Goal: Task Accomplishment & Management: Use online tool/utility

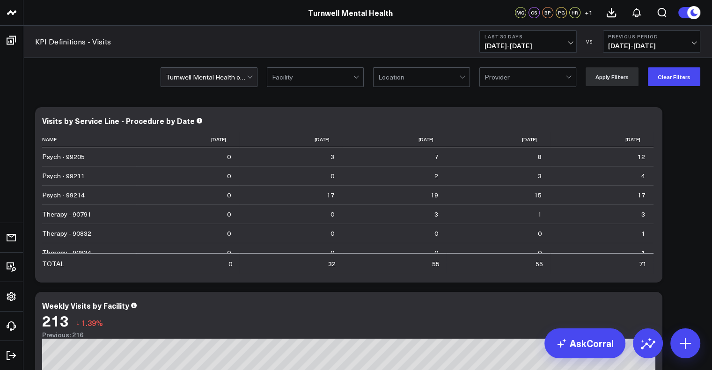
click at [247, 79] on div at bounding box center [206, 77] width 81 height 19
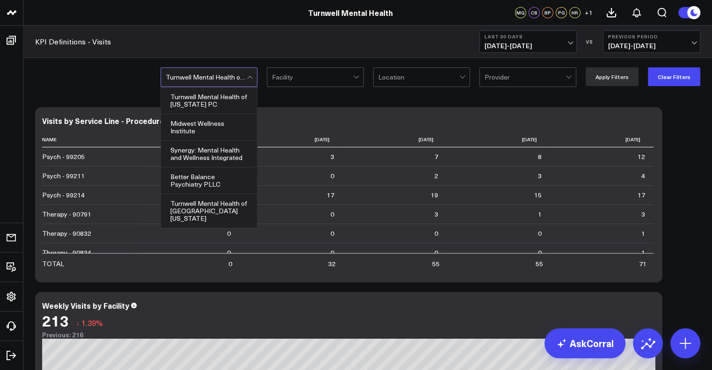
scroll to position [91, 0]
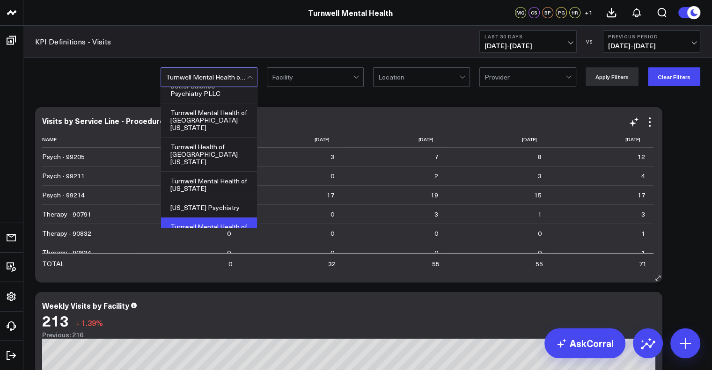
click at [384, 109] on div "Visits by Service Line - Procedure by Date Name [DATE] [DATE] [DATE] [DATE] [DA…" at bounding box center [348, 195] width 627 height 176
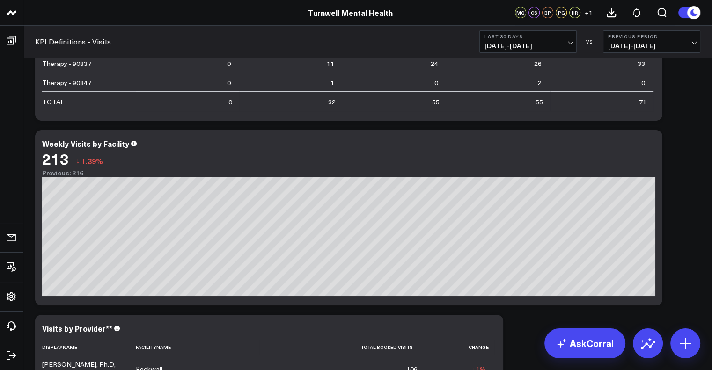
scroll to position [0, 0]
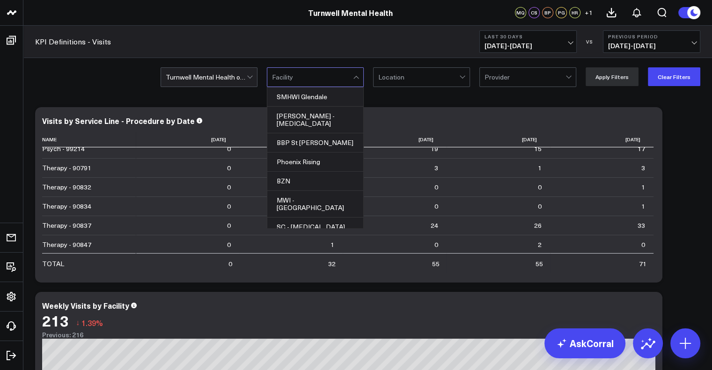
click at [303, 78] on div at bounding box center [312, 77] width 81 height 19
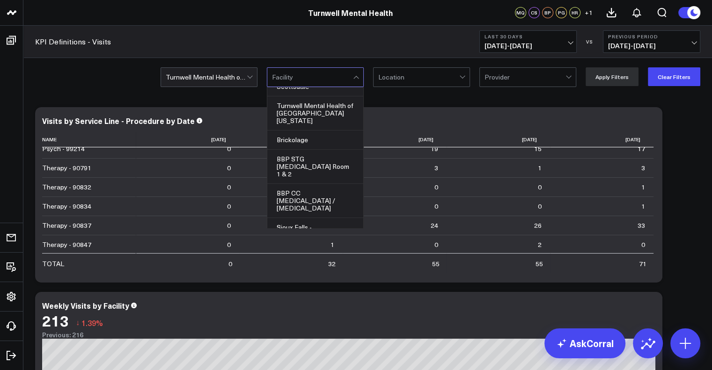
scroll to position [946, 0]
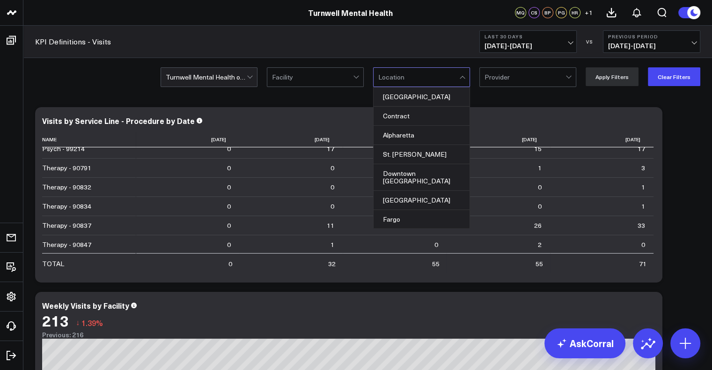
click at [417, 69] on div at bounding box center [418, 77] width 81 height 19
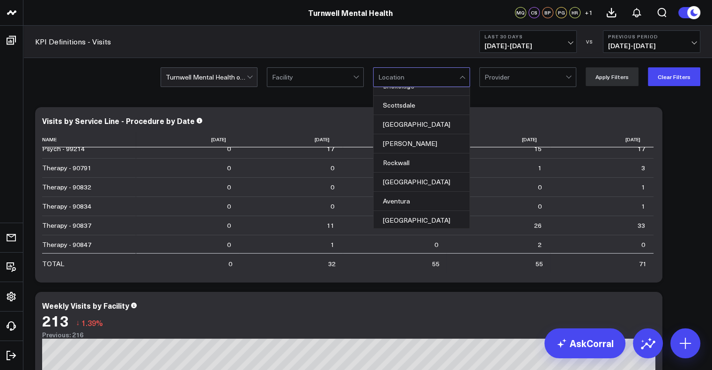
scroll to position [153, 0]
click at [404, 153] on div "Rockwall" at bounding box center [422, 162] width 96 height 19
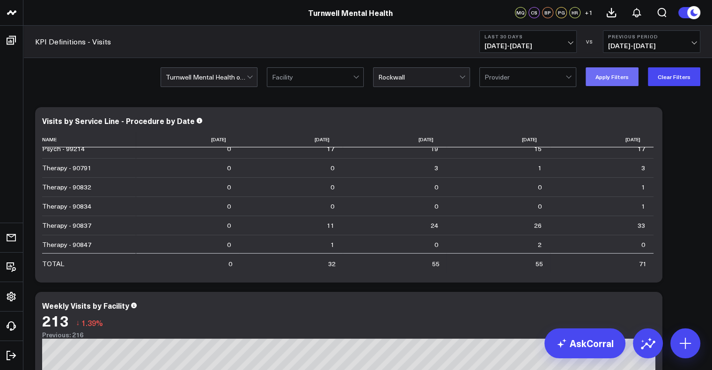
click at [614, 82] on button "Apply Filters" at bounding box center [612, 76] width 53 height 19
click at [500, 82] on div at bounding box center [525, 77] width 81 height 19
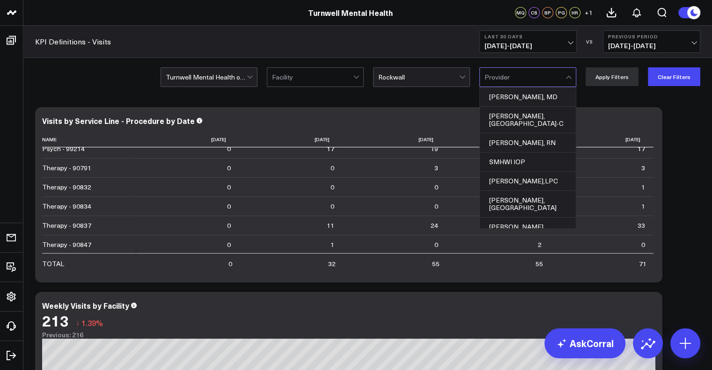
click at [522, 80] on div at bounding box center [525, 77] width 81 height 19
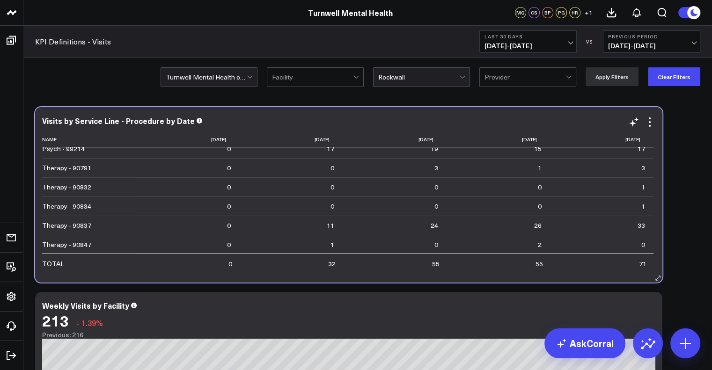
click at [656, 112] on div "Visits by Service Line - Procedure by Date Name [DATE] [DATE] [DATE] [DATE] [DA…" at bounding box center [348, 195] width 627 height 176
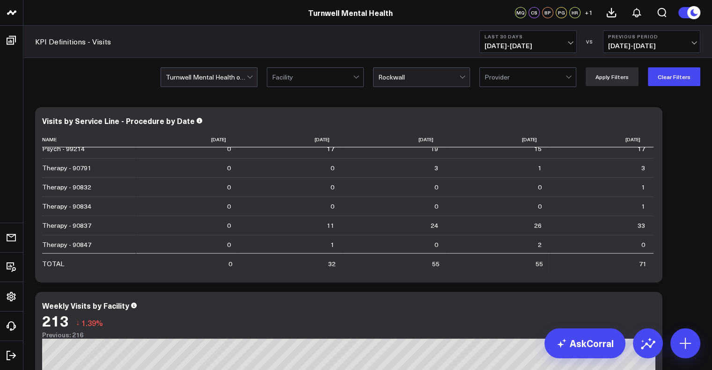
click at [438, 81] on div at bounding box center [418, 77] width 81 height 19
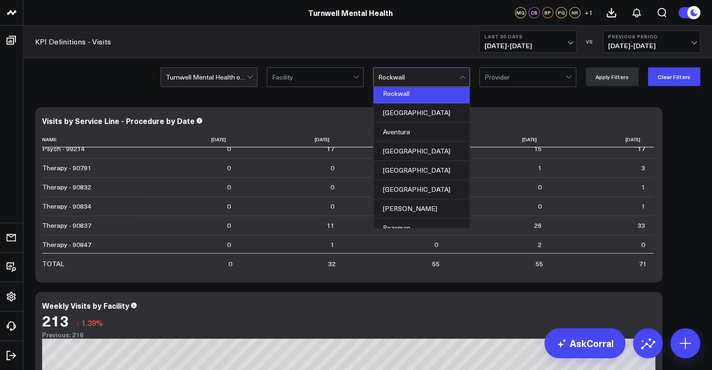
scroll to position [241, 0]
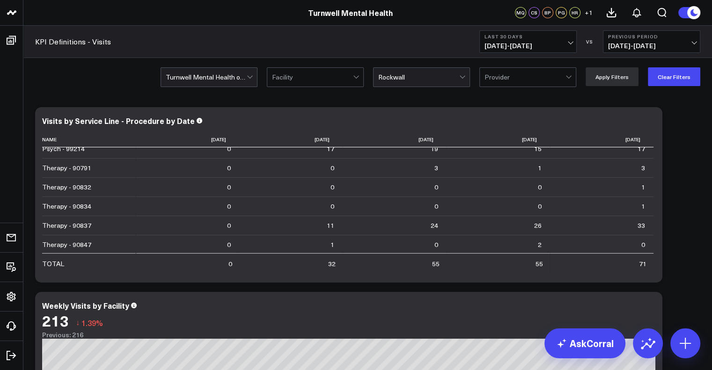
click at [420, 82] on div at bounding box center [418, 77] width 81 height 19
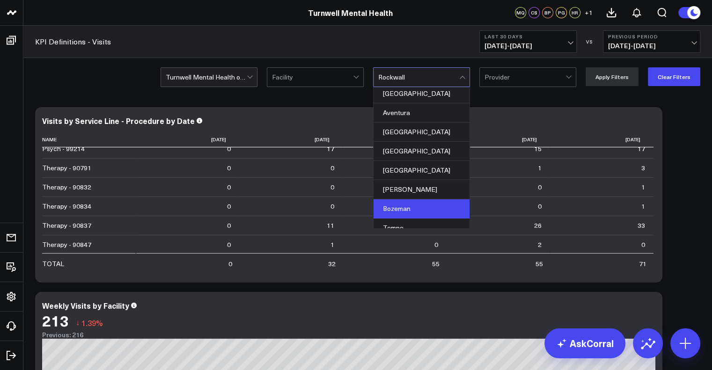
click at [418, 203] on div "Bozeman" at bounding box center [422, 208] width 96 height 19
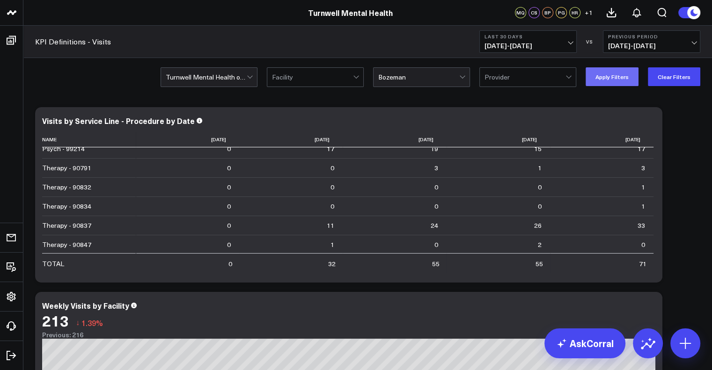
click at [627, 71] on button "Apply Filters" at bounding box center [612, 76] width 53 height 19
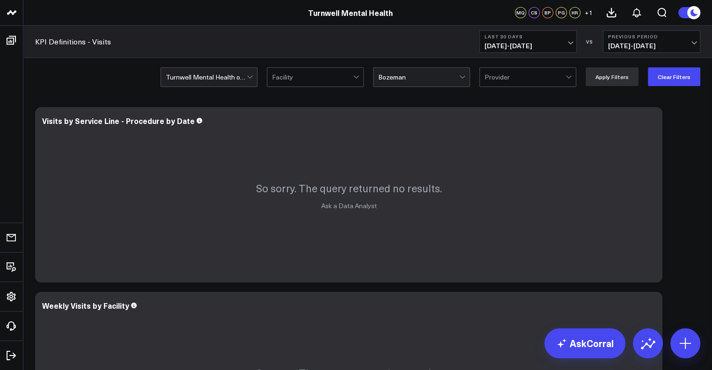
click at [175, 91] on div "Turnwell Mental Health of [US_STATE] Facility Bozeman Provider Apply Filters Cl…" at bounding box center [367, 76] width 689 height 37
click at [199, 76] on div at bounding box center [206, 77] width 81 height 19
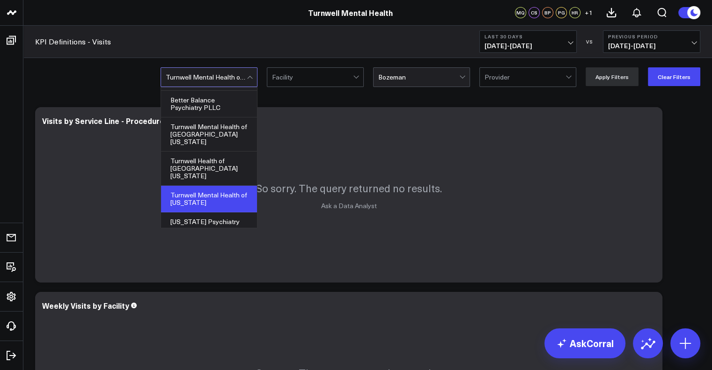
scroll to position [80, 0]
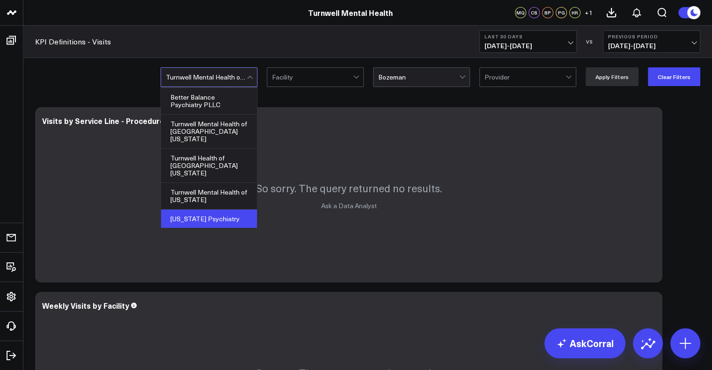
click at [215, 210] on div "[US_STATE] Psychiatry" at bounding box center [209, 219] width 96 height 19
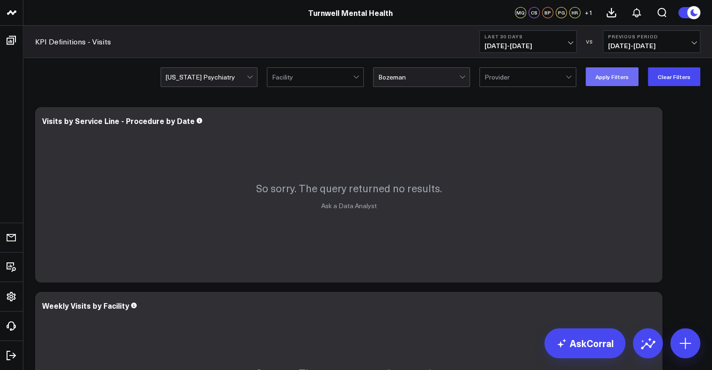
click at [614, 70] on button "Apply Filters" at bounding box center [612, 76] width 53 height 19
